Goal: Answer question/provide support: Answer question/provide support

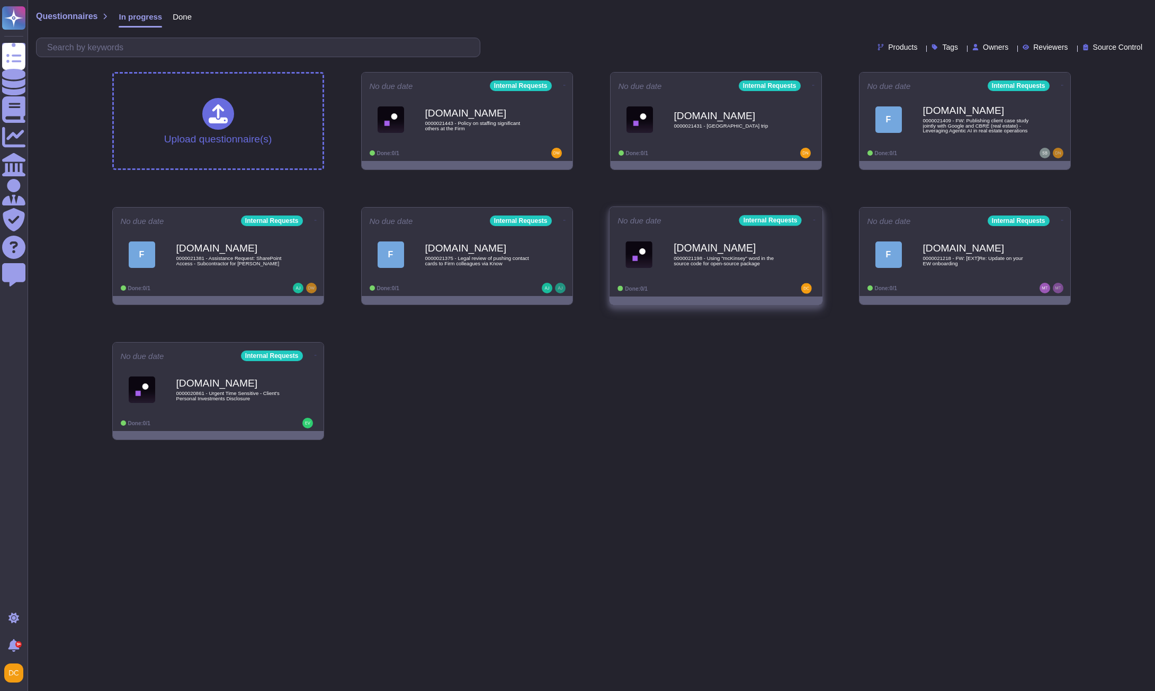
click at [731, 278] on div "[DOMAIN_NAME] 0000021198 - Using "mcKinsey" word in the source code for open-so…" at bounding box center [715, 254] width 197 height 53
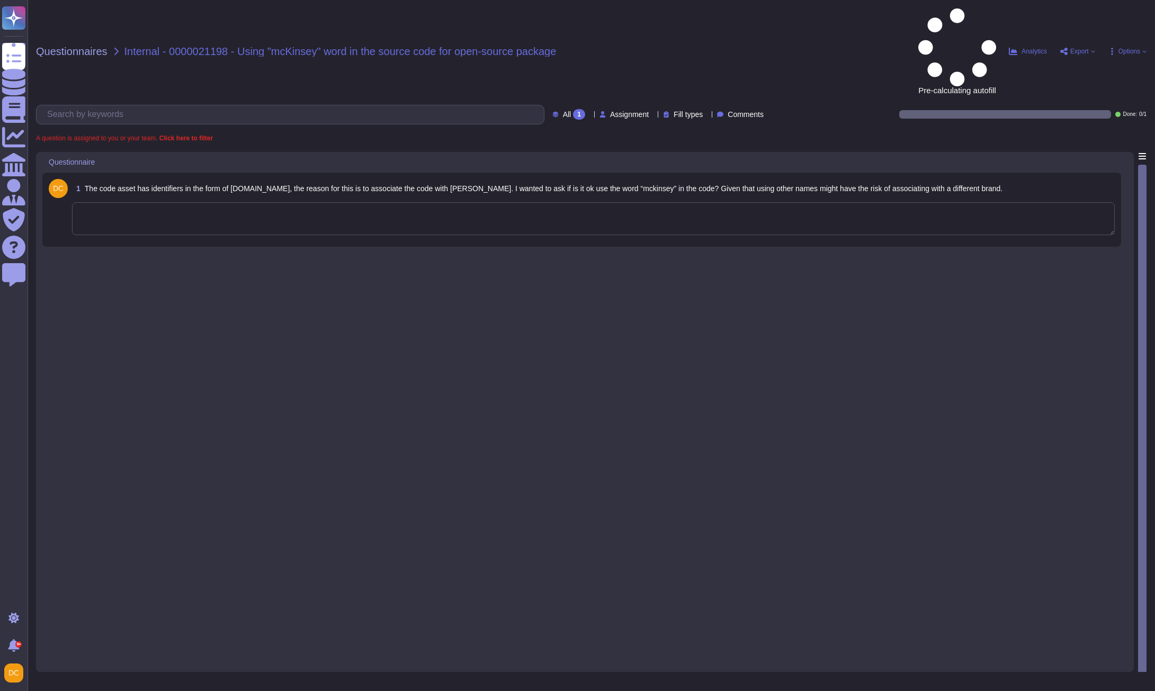
click at [130, 202] on textarea at bounding box center [593, 218] width 1042 height 33
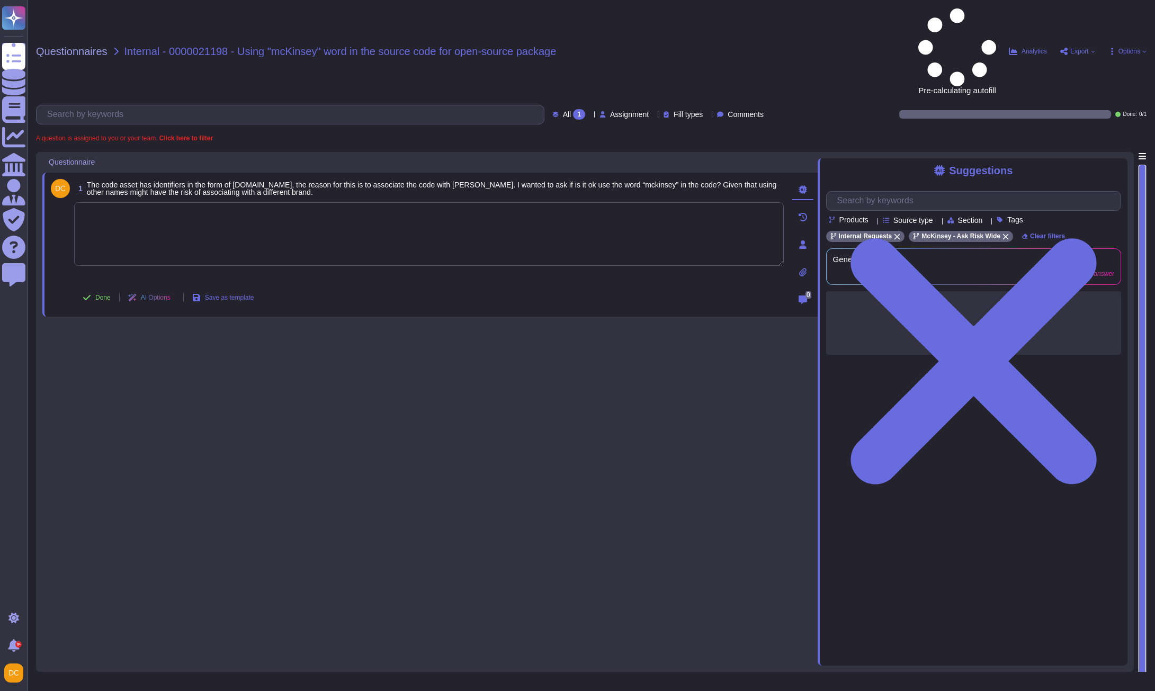
paste textarea "Hello [PERSON_NAME], I hope this email finds you well. The Product Risk and Bra…"
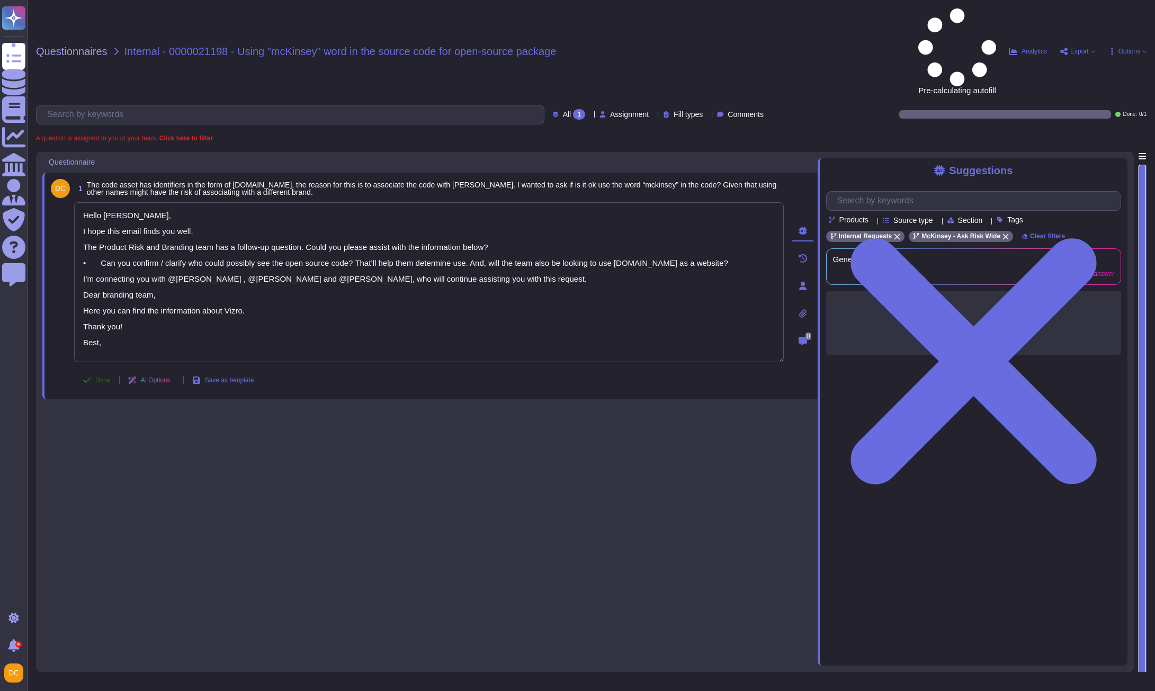
type textarea "Hello [PERSON_NAME], I hope this email finds you well. The Product Risk and Bra…"
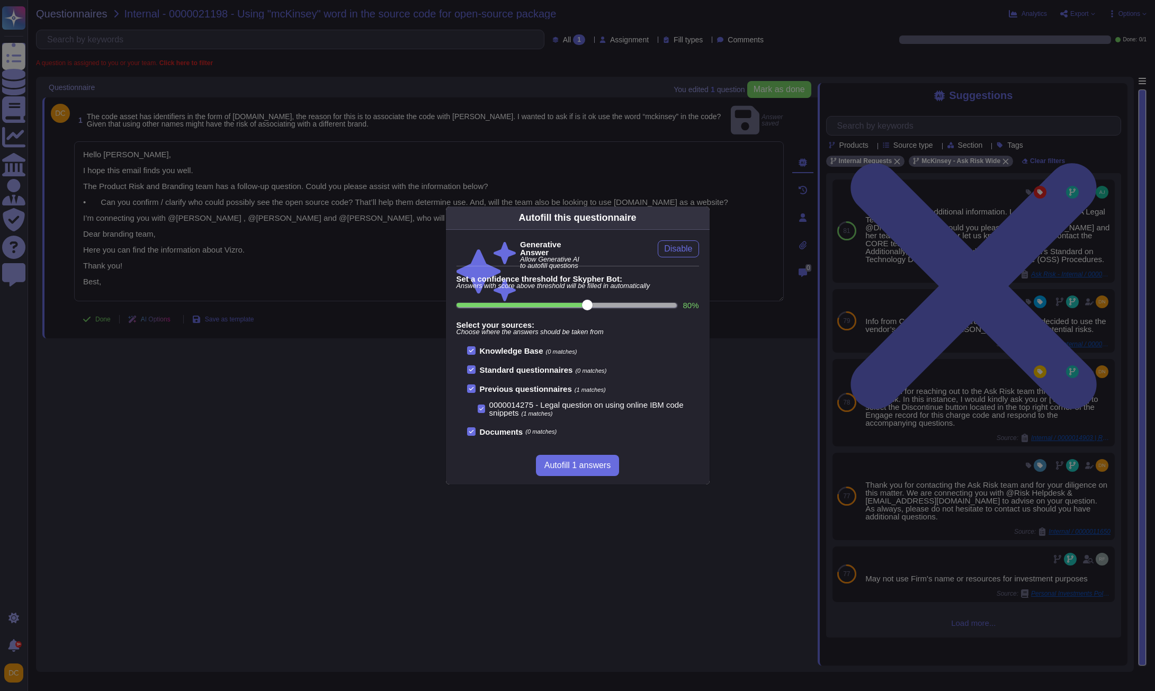
click at [92, 303] on div "Autofill this questionnaire Generative Answer Allow Generative AI to autofill q…" at bounding box center [577, 345] width 1155 height 691
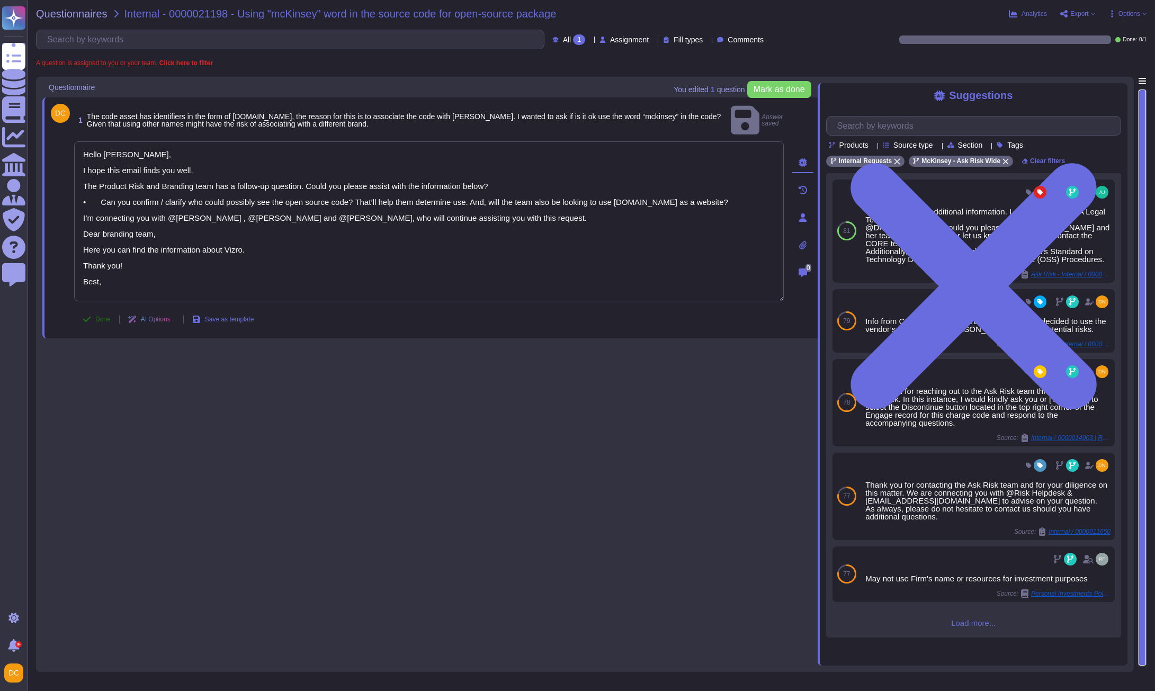
click at [91, 309] on button "Done" at bounding box center [96, 319] width 45 height 21
